Goal: Communication & Community: Answer question/provide support

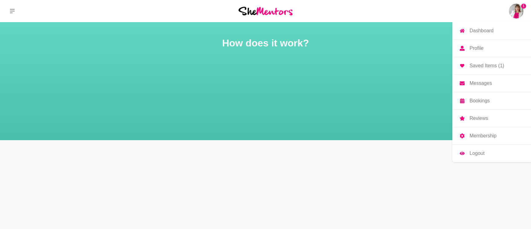
click at [493, 61] on link "Saved Items (1)" at bounding box center [492, 65] width 79 height 17
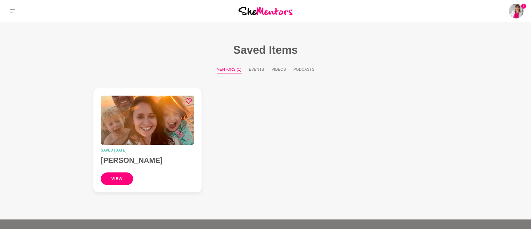
click at [115, 172] on button "view" at bounding box center [117, 178] width 32 height 13
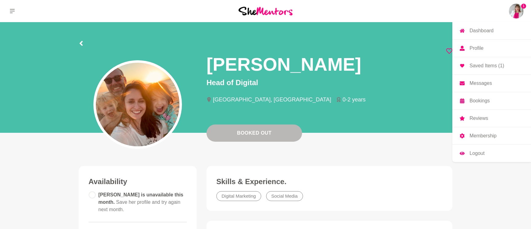
click at [513, 9] on img at bounding box center [516, 11] width 15 height 15
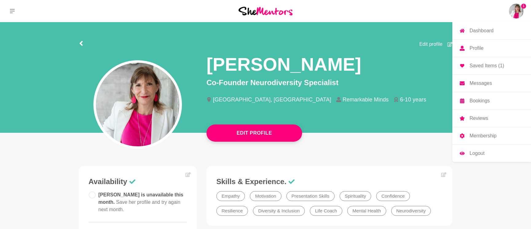
click at [501, 29] on link "Dashboard" at bounding box center [492, 30] width 79 height 17
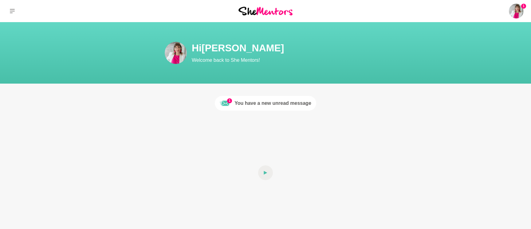
click at [255, 102] on div "You have a new unread message" at bounding box center [273, 103] width 77 height 7
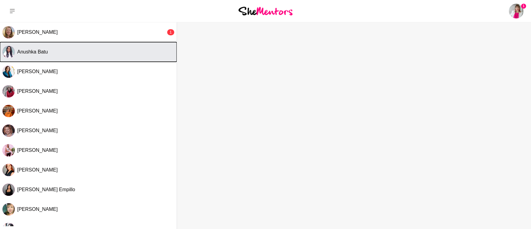
click at [93, 57] on button "Anushka Batu" at bounding box center [88, 52] width 177 height 20
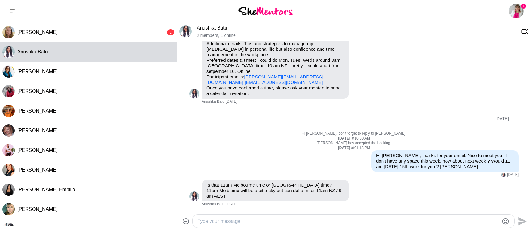
scroll to position [49, 0]
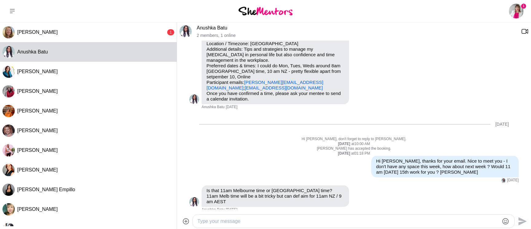
click at [259, 219] on textarea "Type your message" at bounding box center [349, 221] width 302 height 7
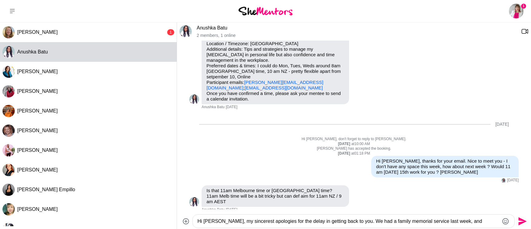
click at [380, 221] on textarea "Hi [PERSON_NAME], my sincerest apologies for the delay in getting back to you. …" at bounding box center [349, 221] width 302 height 7
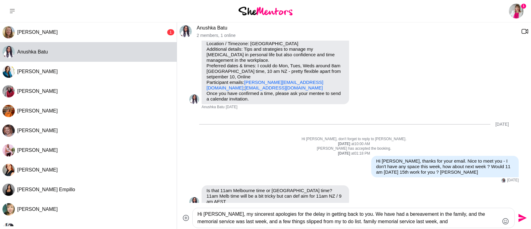
drag, startPoint x: 345, startPoint y: 222, endPoint x: 435, endPoint y: 223, distance: 90.1
click at [435, 223] on textarea "Hi [PERSON_NAME], my sincerest apologies for the delay in getting back to you. …" at bounding box center [349, 218] width 302 height 15
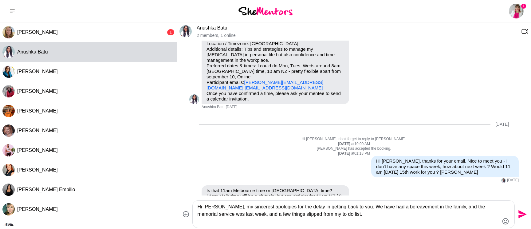
click at [353, 216] on textarea "Hi [PERSON_NAME], my sincerest apologies for the delay in getting back to you. …" at bounding box center [349, 214] width 302 height 22
type textarea "Hi [PERSON_NAME], my sincerest apologies for the delay in getting back to you. …"
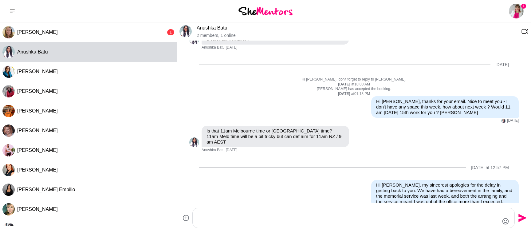
scroll to position [115, 0]
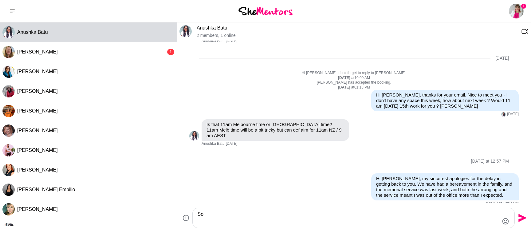
type textarea "S"
type textarea "I"
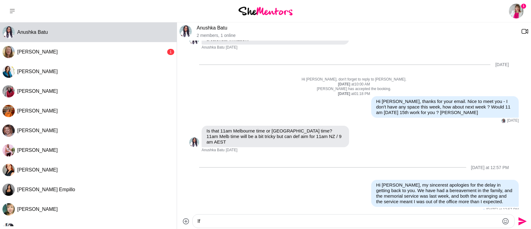
type textarea "I"
click at [238, 219] on textarea "However I am avaialble" at bounding box center [349, 221] width 302 height 7
click at [238, 222] on textarea "However I am avaialble" at bounding box center [349, 221] width 302 height 7
click at [286, 221] on textarea "However I am available to meet at 11 am [DATE][DATE]" at bounding box center [349, 221] width 302 height 7
click at [376, 220] on textarea "However I am available to meet at 11 am (NZ Time) [DATE][DATE]" at bounding box center [349, 221] width 302 height 7
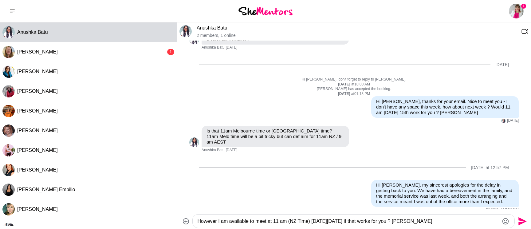
type textarea "However I am available to meet at 11 am (NZ Time) [DATE][DATE] if that works fo…"
click at [520, 221] on icon "Send" at bounding box center [522, 221] width 10 height 10
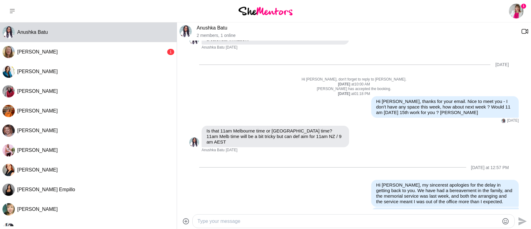
scroll to position [125, 0]
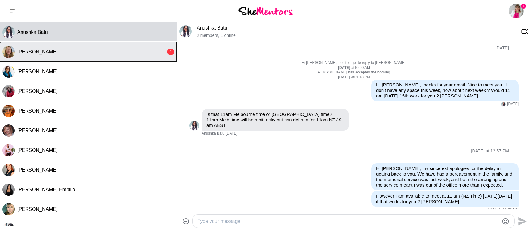
click at [49, 56] on button "[PERSON_NAME] 1" at bounding box center [88, 52] width 177 height 20
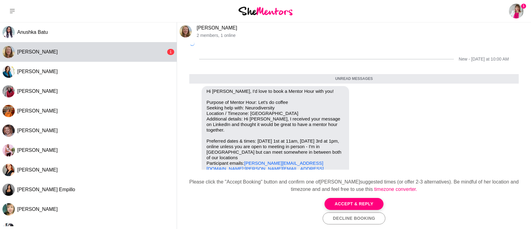
scroll to position [17, 0]
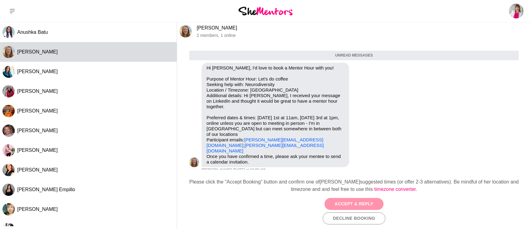
click at [354, 203] on button "Accept & Reply" at bounding box center [354, 204] width 59 height 12
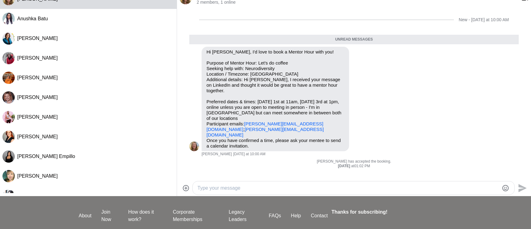
scroll to position [34, 0]
click at [212, 185] on textarea "Type your message" at bounding box center [349, 187] width 302 height 7
type textarea "H"
type textarea "h"
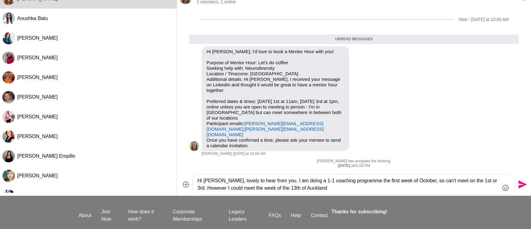
click at [418, 181] on textarea "Hi [PERSON_NAME], lovely to hear from you. I am doing a 1-1 coaching programme …" at bounding box center [349, 184] width 302 height 15
click at [489, 181] on textarea "Hi [PERSON_NAME], lovely to hear from you. I am doing a 1-1 coaching programme …" at bounding box center [349, 184] width 302 height 15
drag, startPoint x: 316, startPoint y: 188, endPoint x: 417, endPoint y: 196, distance: 101.2
click at [417, 197] on div "Dashboard Profile Saved Items (1) Messages Bookings Reviews Membership Logout D…" at bounding box center [265, 121] width 531 height 311
type textarea "Hi [PERSON_NAME], lovely to hear from you. I am doing a 1-1 coaching programme …"
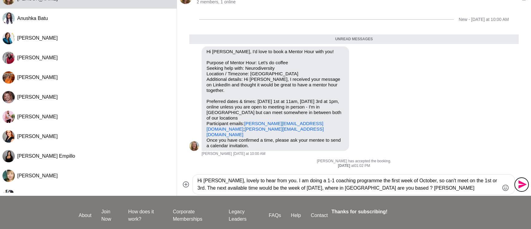
click at [518, 184] on icon "Send" at bounding box center [522, 185] width 10 height 10
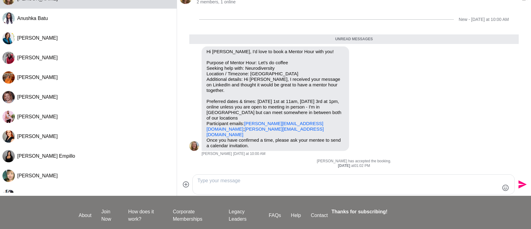
scroll to position [22, 0]
